Goal: Task Accomplishment & Management: Manage account settings

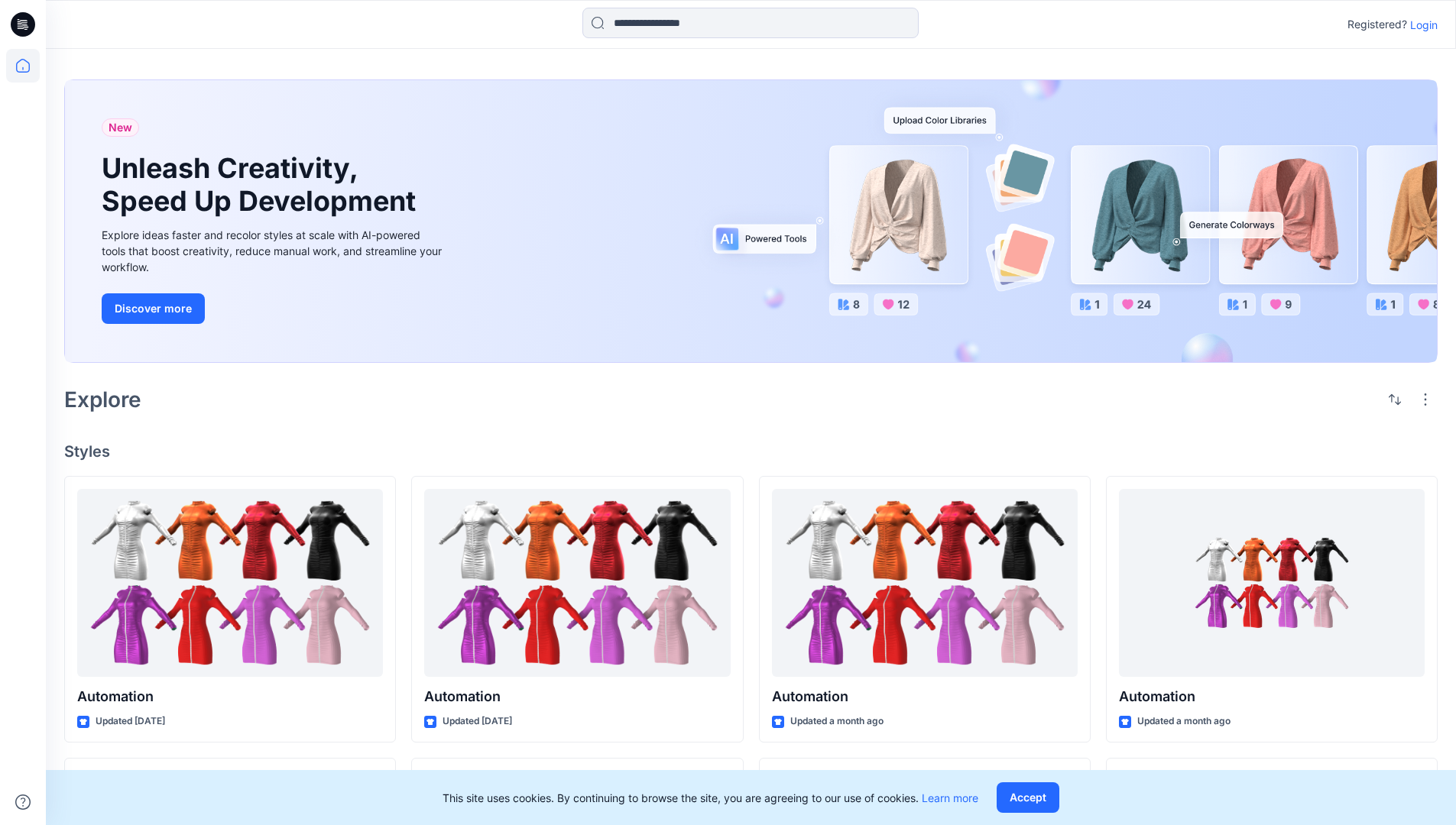
click at [1419, 24] on p "Login" at bounding box center [1423, 24] width 27 height 16
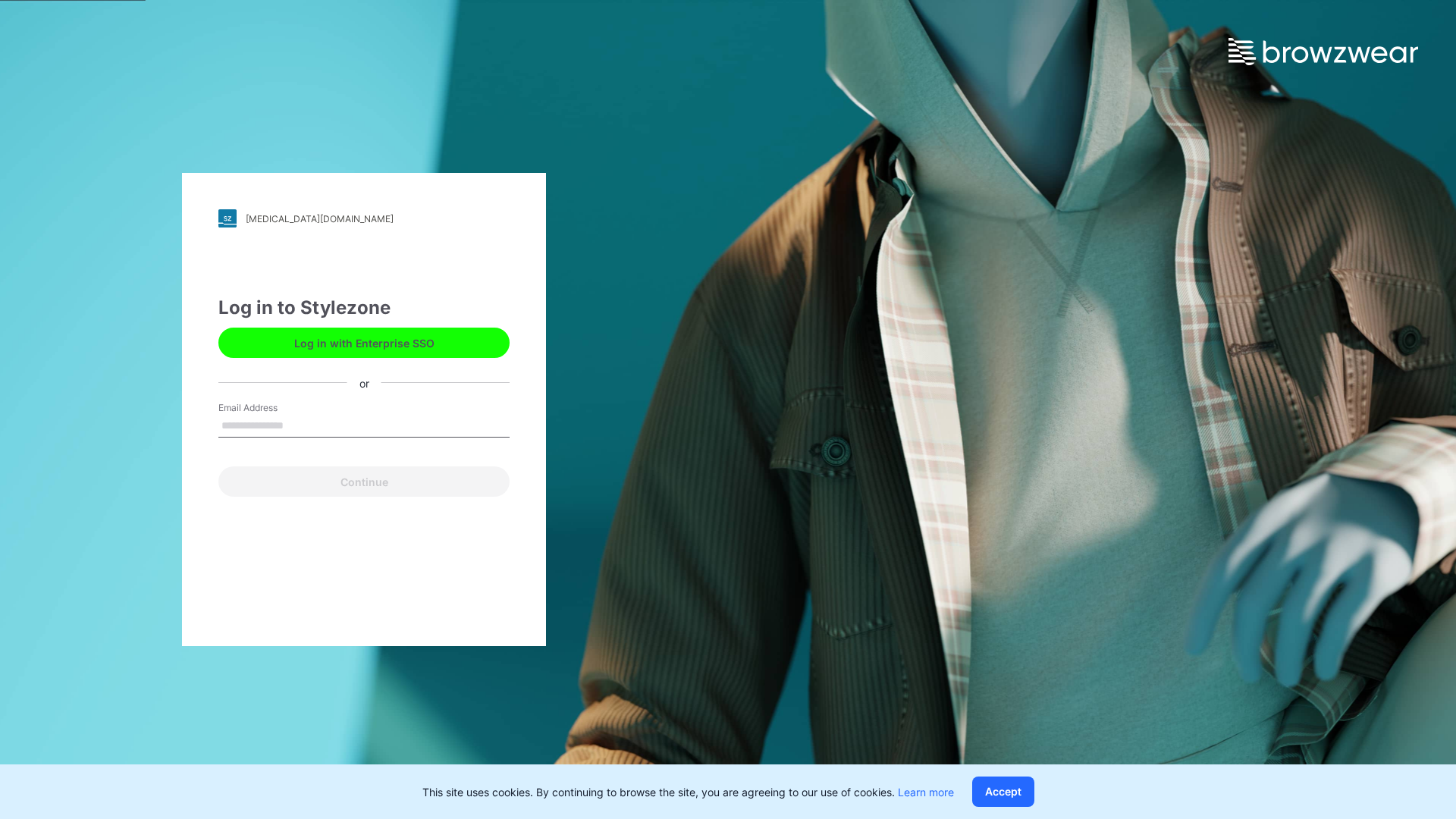
click at [300, 424] on input "Email Address" at bounding box center [364, 426] width 291 height 22
type input "**********"
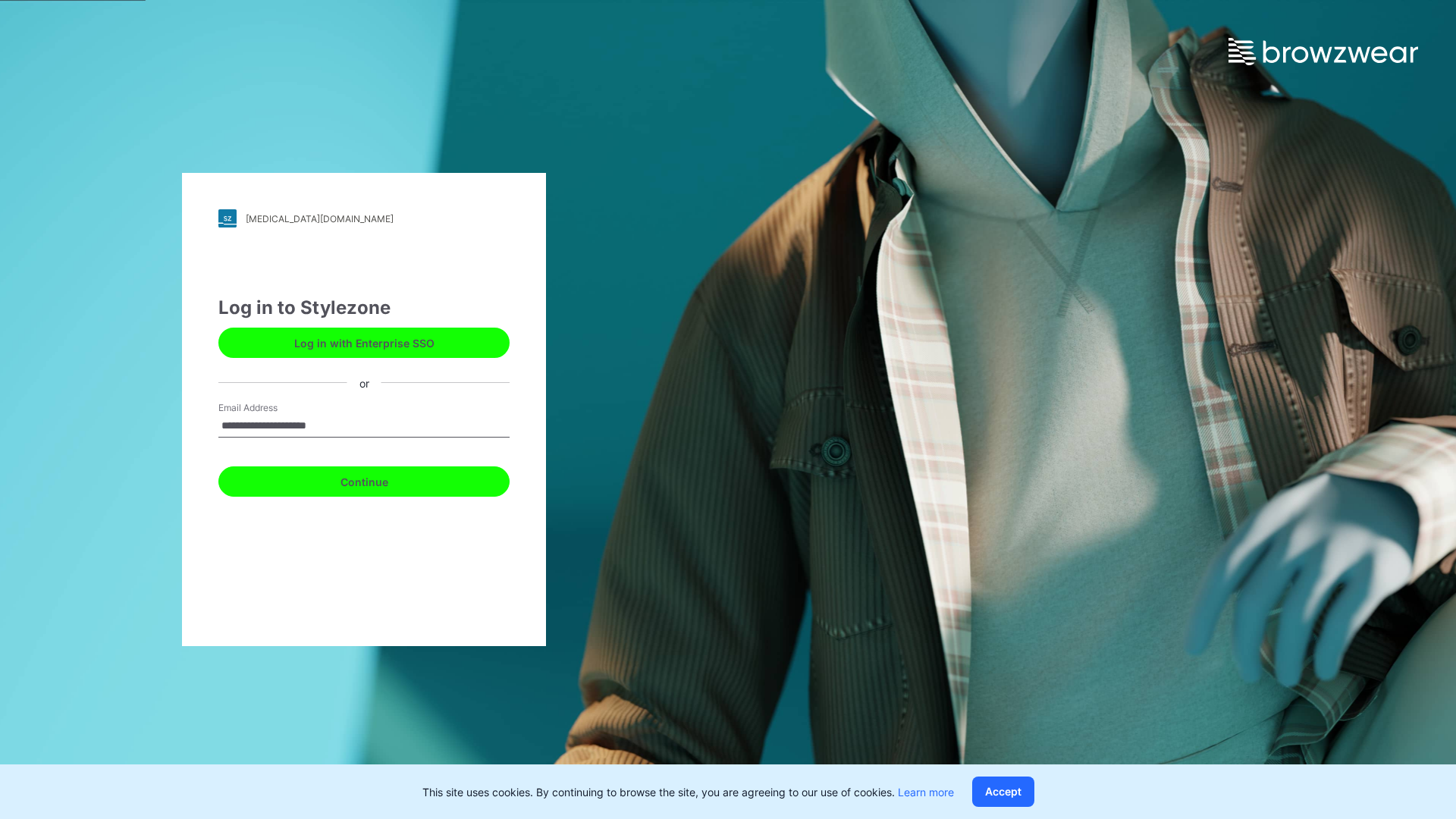
click at [381, 479] on button "Continue" at bounding box center [364, 481] width 291 height 31
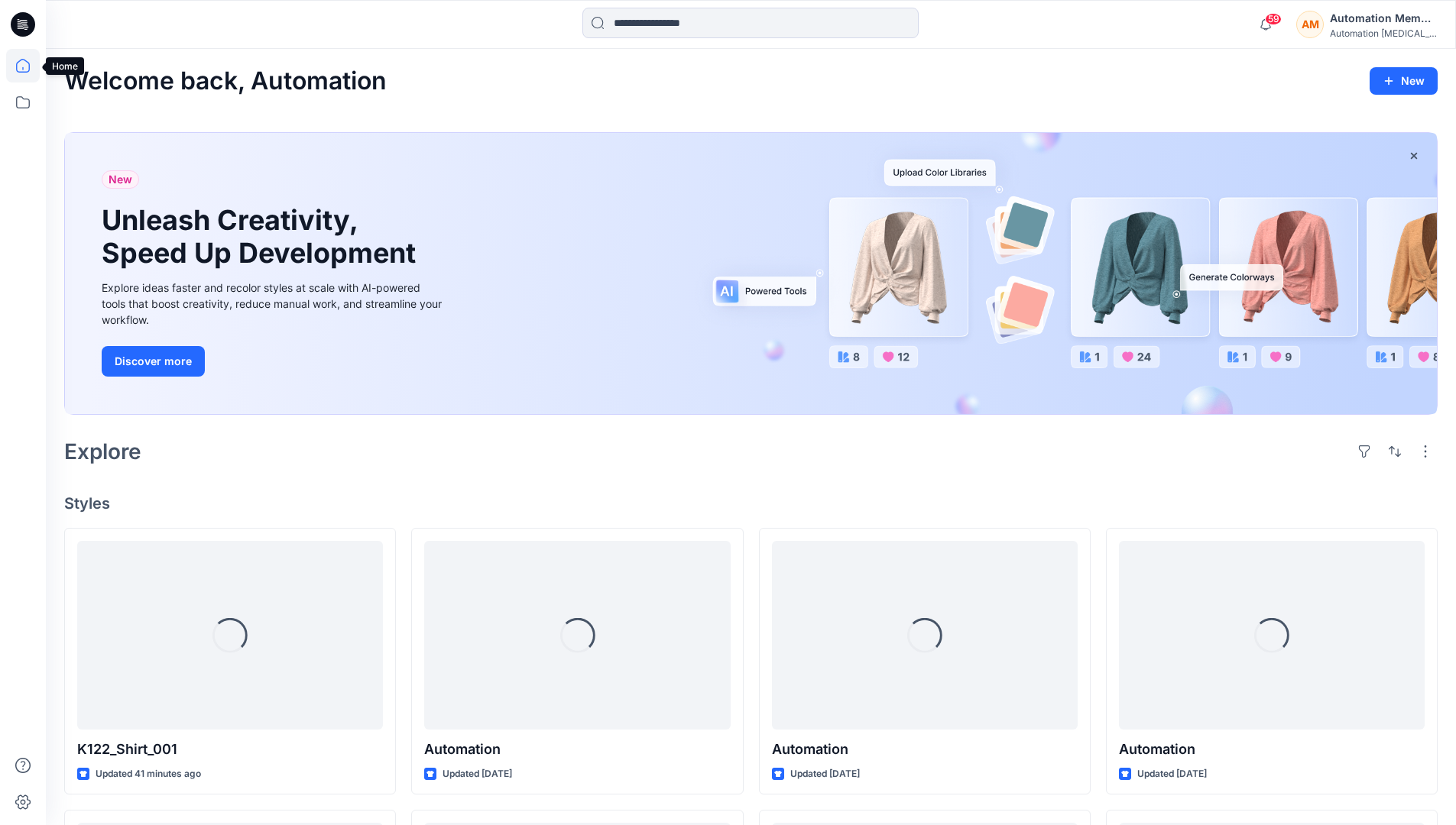
click at [27, 66] on icon at bounding box center [23, 66] width 34 height 34
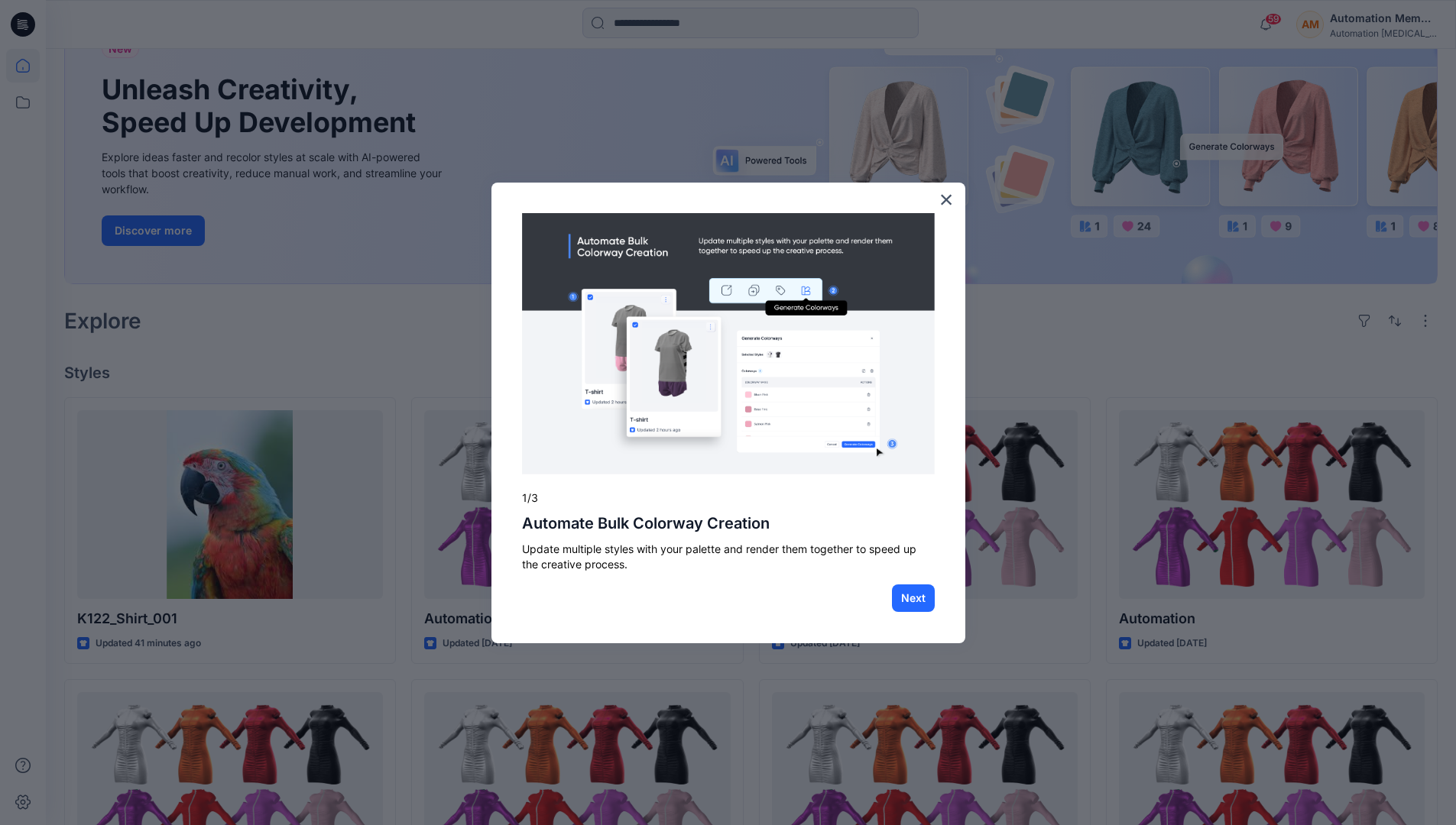
scroll to position [39, 0]
